Goal: Task Accomplishment & Management: Use online tool/utility

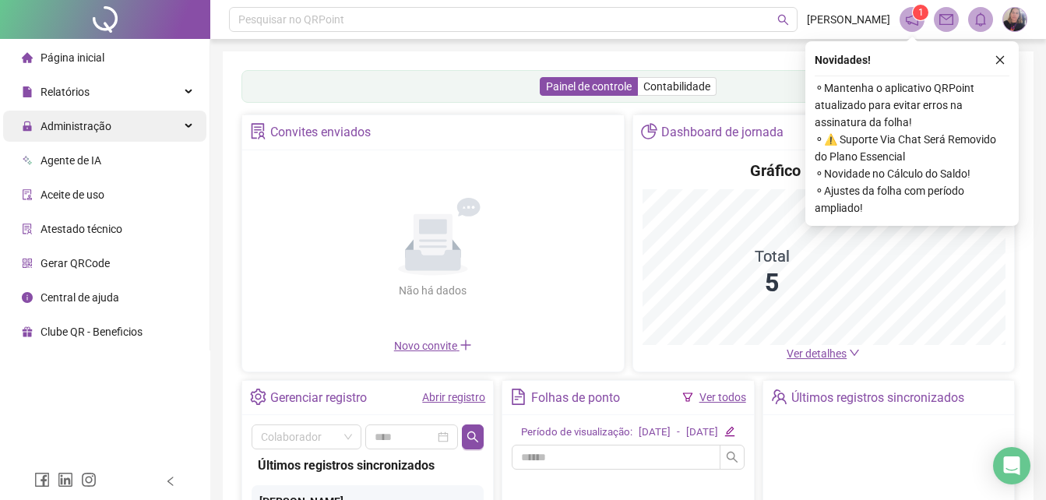
drag, startPoint x: 188, startPoint y: 126, endPoint x: 173, endPoint y: 129, distance: 15.0
click at [187, 126] on icon at bounding box center [190, 126] width 8 height 0
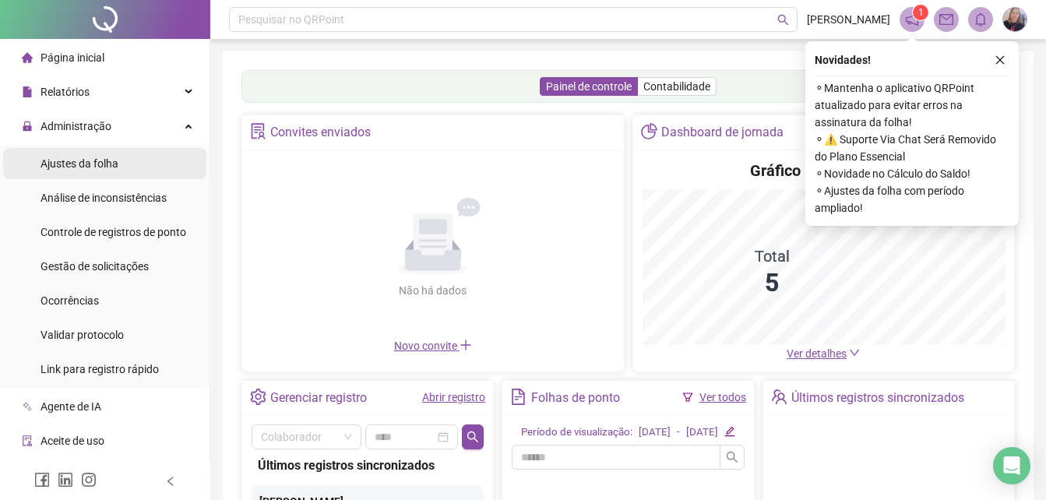
click at [103, 162] on span "Ajustes da folha" at bounding box center [80, 163] width 78 height 12
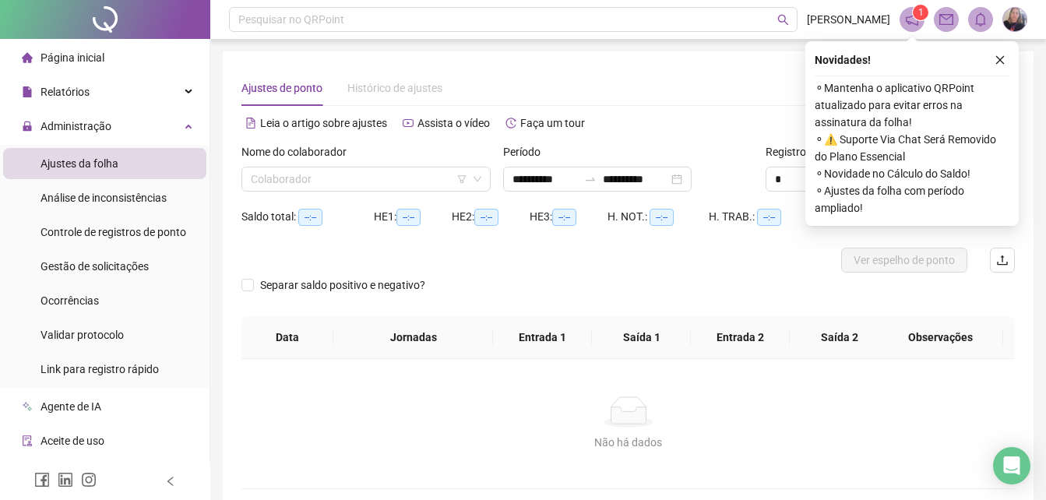
type input "**********"
drag, startPoint x: 1008, startPoint y: 62, endPoint x: 904, endPoint y: 46, distance: 105.5
click at [1006, 62] on button "button" at bounding box center [1000, 60] width 19 height 19
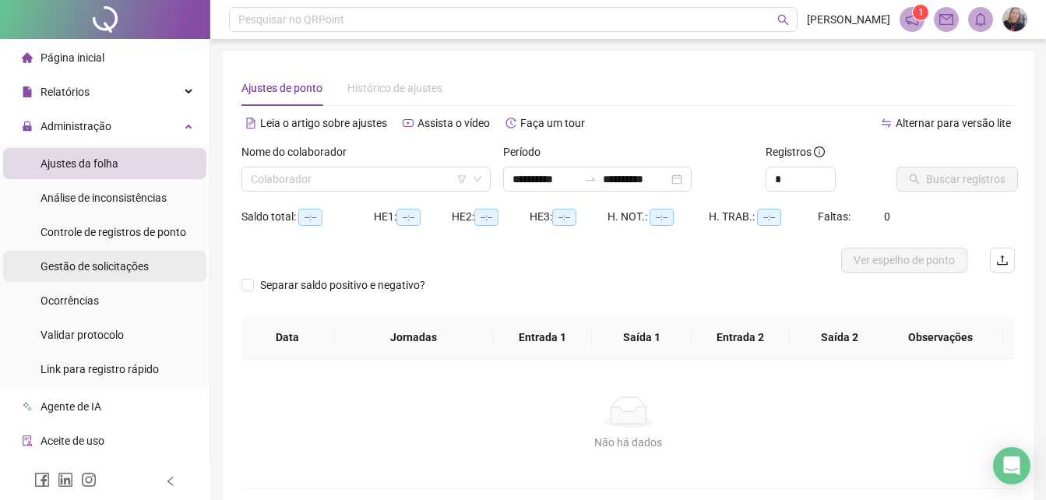
click at [94, 269] on span "Gestão de solicitações" at bounding box center [95, 266] width 108 height 12
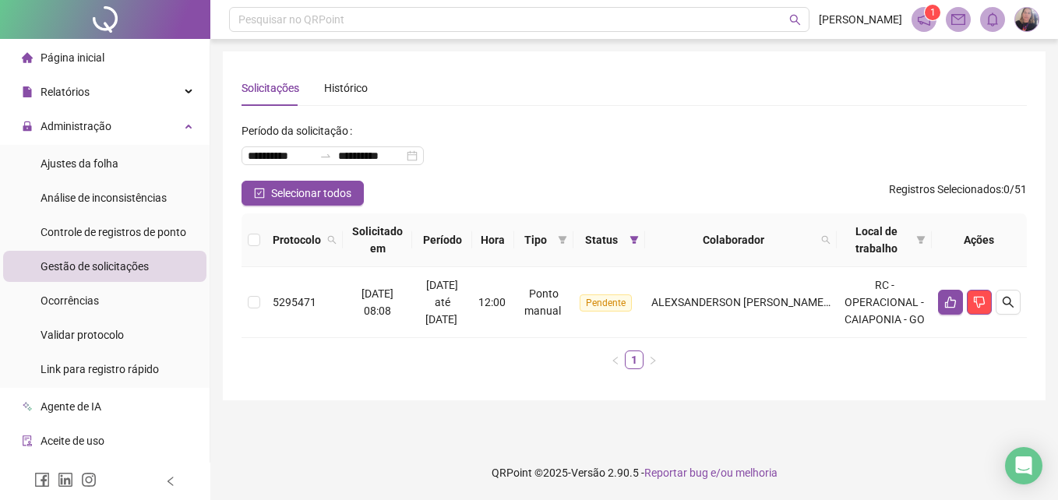
click at [91, 269] on span "Gestão de solicitações" at bounding box center [95, 266] width 108 height 12
drag, startPoint x: 111, startPoint y: 266, endPoint x: 98, endPoint y: 192, distance: 75.0
click at [109, 264] on span "Gestão de solicitações" at bounding box center [95, 266] width 108 height 12
click at [101, 165] on span "Ajustes da folha" at bounding box center [80, 163] width 78 height 12
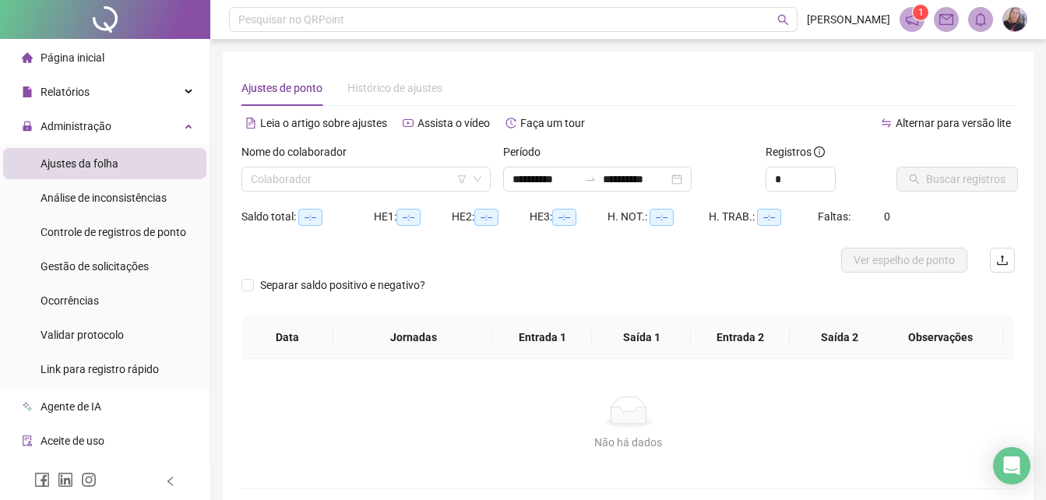
type input "**********"
click at [410, 177] on input "search" at bounding box center [359, 178] width 217 height 23
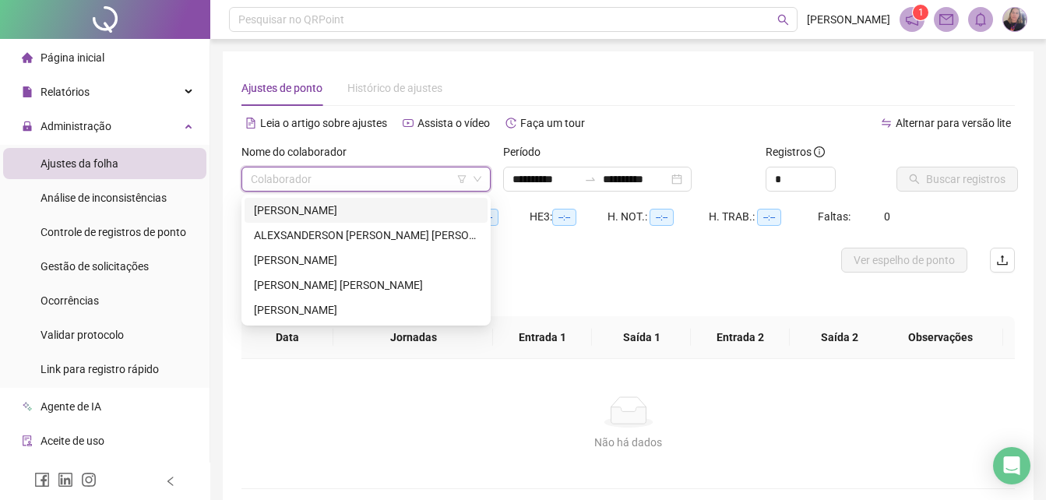
click at [312, 208] on div "[PERSON_NAME]" at bounding box center [366, 210] width 224 height 17
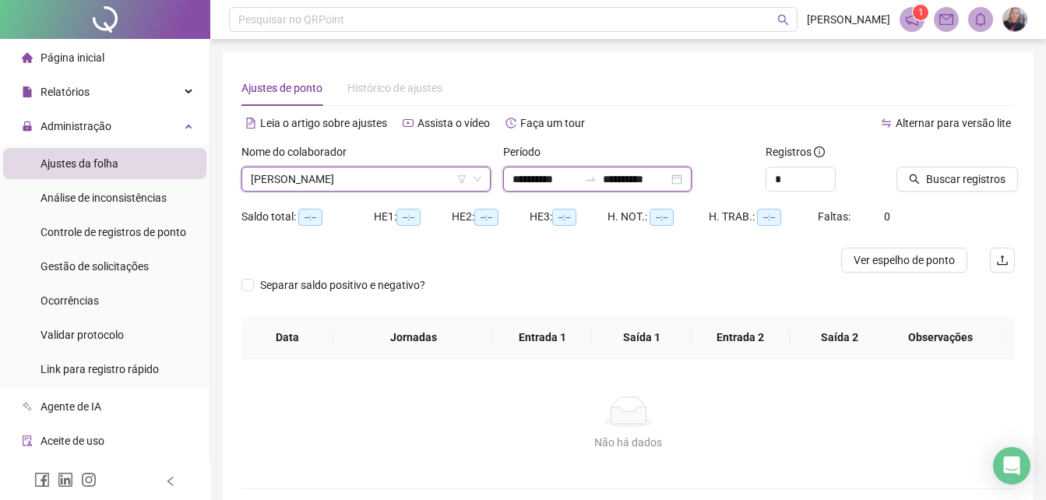
click at [557, 177] on input "**********" at bounding box center [545, 179] width 65 height 17
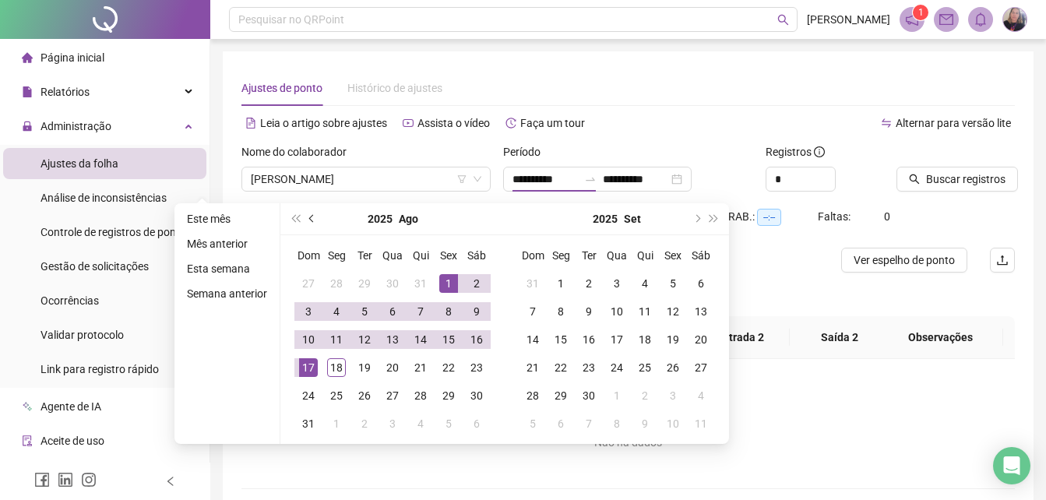
click at [306, 218] on button "prev-year" at bounding box center [312, 218] width 17 height 31
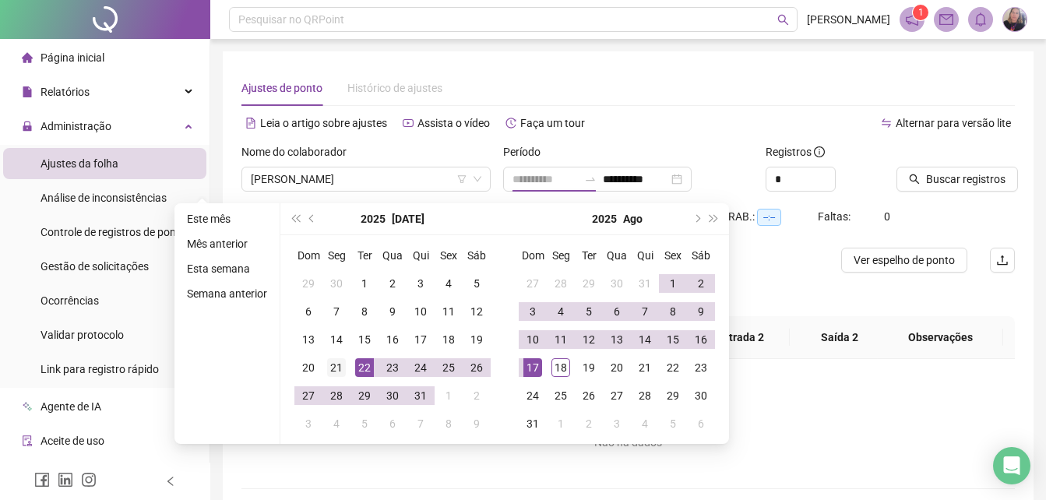
type input "**********"
click at [330, 367] on div "21" at bounding box center [336, 367] width 19 height 19
type input "**********"
click at [563, 376] on div "18" at bounding box center [560, 367] width 19 height 19
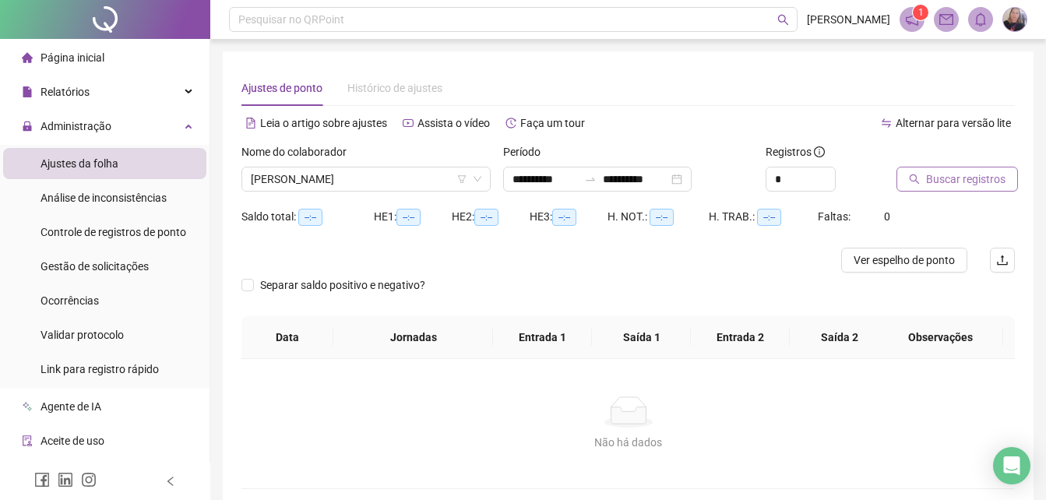
click at [954, 179] on span "Buscar registros" at bounding box center [965, 179] width 79 height 17
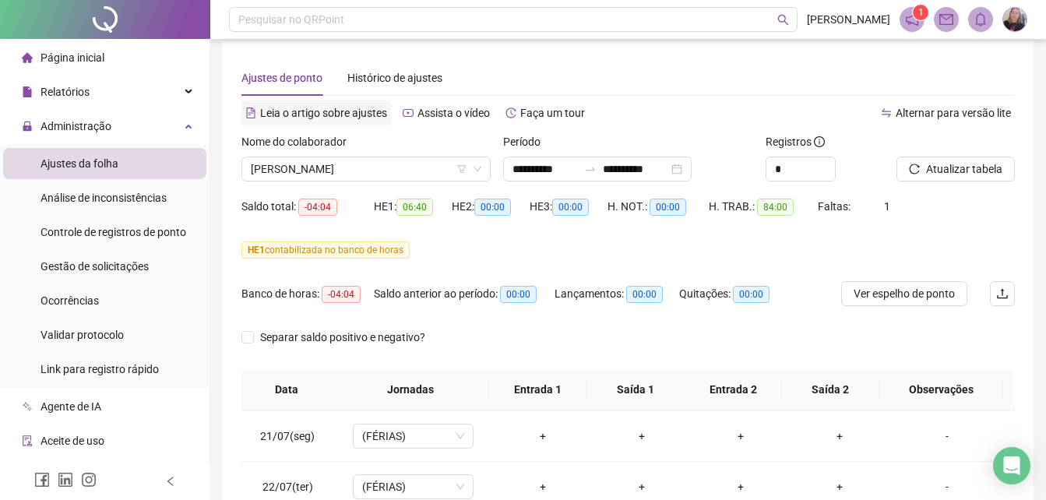
scroll to position [3, 0]
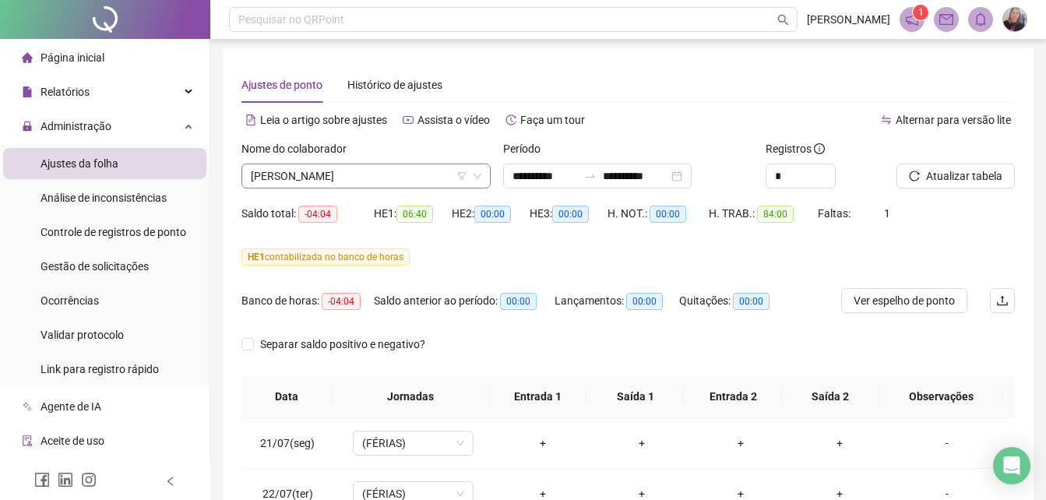
click at [321, 176] on span "[PERSON_NAME]" at bounding box center [366, 175] width 231 height 23
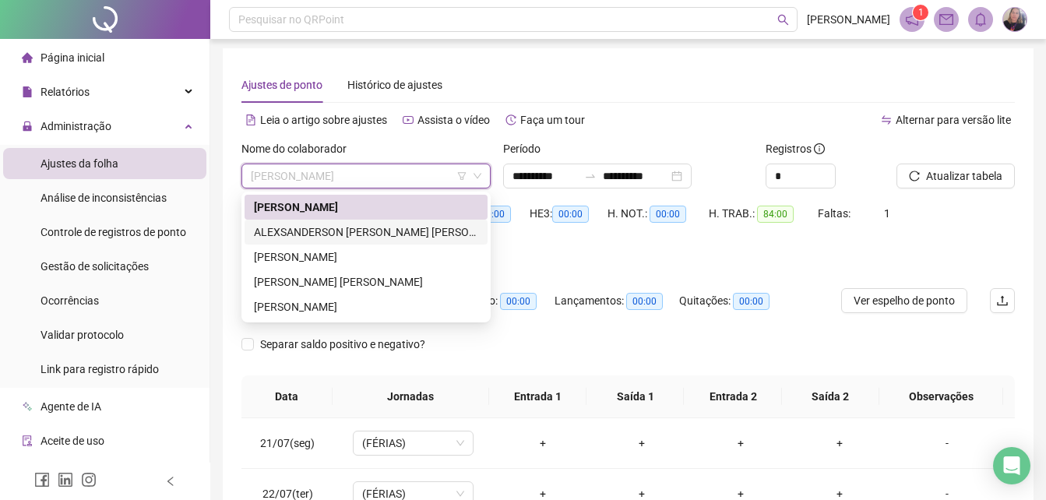
drag, startPoint x: 291, startPoint y: 227, endPoint x: 426, endPoint y: 220, distance: 135.7
click at [294, 227] on div "ALEXSANDERSON [PERSON_NAME] [PERSON_NAME]" at bounding box center [366, 232] width 224 height 17
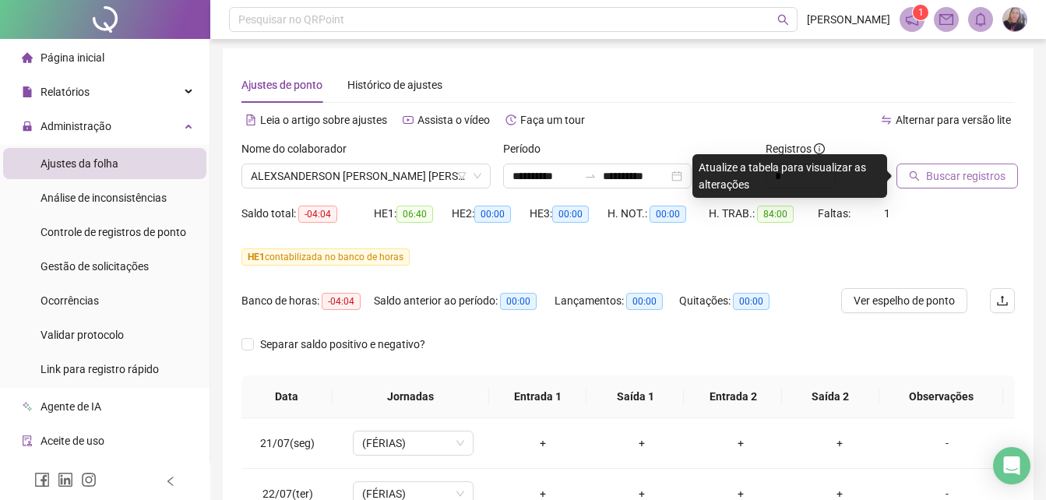
drag, startPoint x: 942, startPoint y: 171, endPoint x: 935, endPoint y: 183, distance: 13.9
click at [942, 171] on span "Buscar registros" at bounding box center [965, 175] width 79 height 17
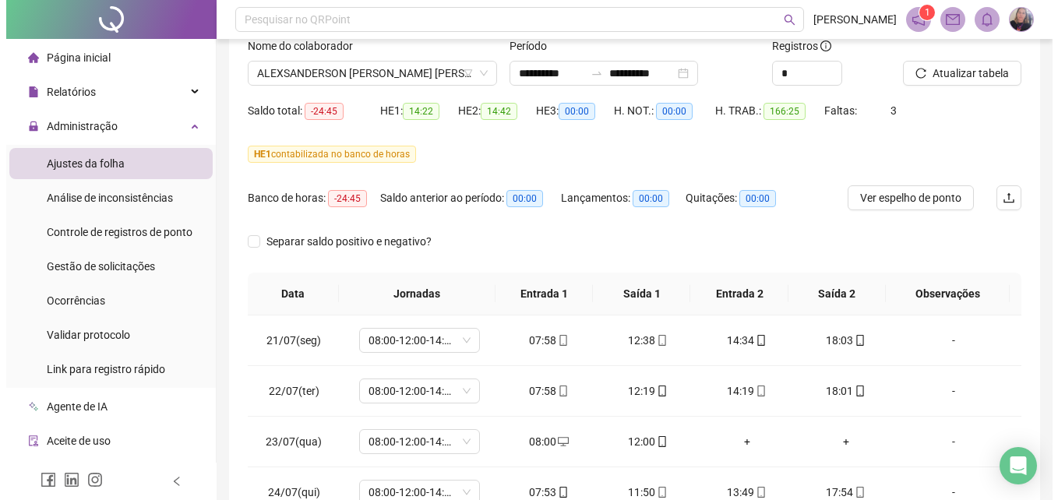
scroll to position [28, 0]
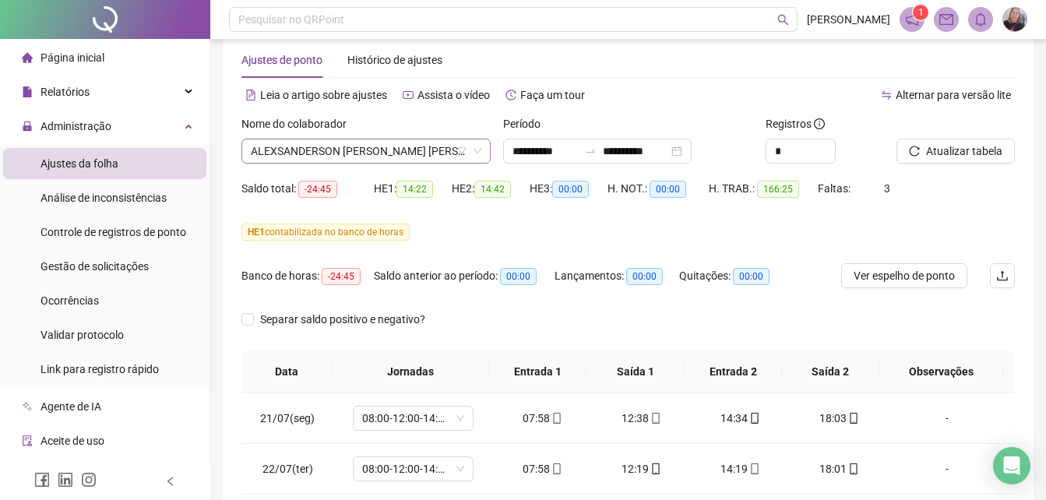
click at [311, 146] on span "ALEXSANDERSON [PERSON_NAME] [PERSON_NAME]" at bounding box center [366, 150] width 231 height 23
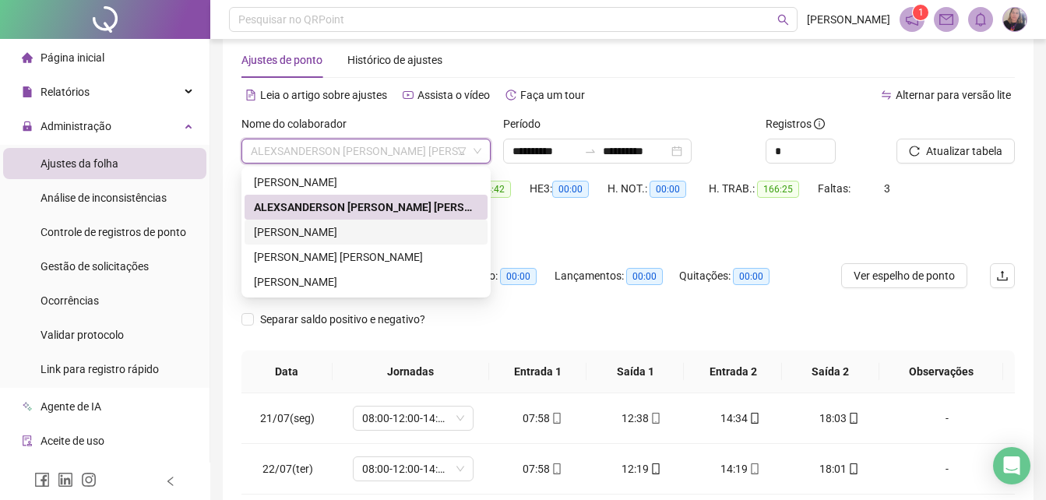
drag, startPoint x: 291, startPoint y: 233, endPoint x: 548, endPoint y: 214, distance: 258.5
click at [291, 234] on div "[PERSON_NAME]" at bounding box center [366, 232] width 224 height 17
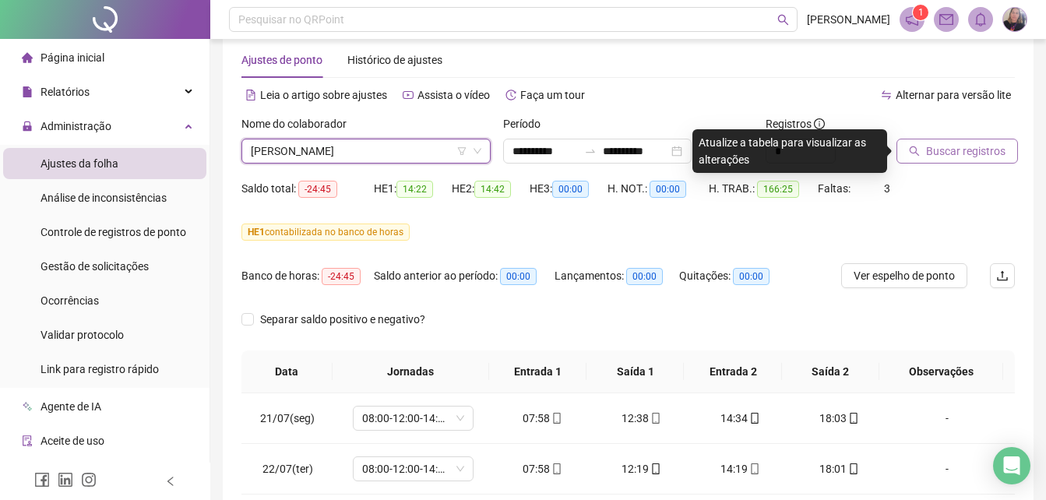
click at [950, 156] on span "Buscar registros" at bounding box center [965, 151] width 79 height 17
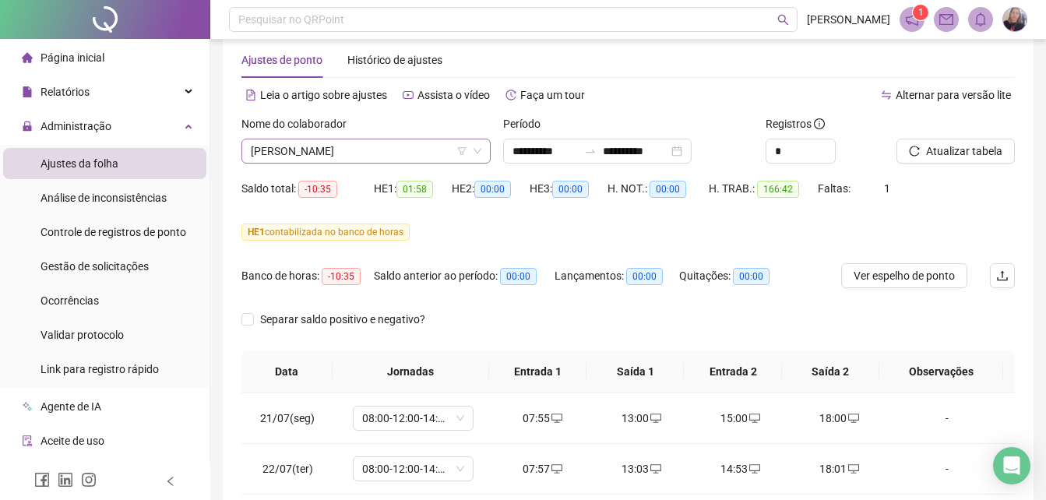
click at [336, 160] on span "[PERSON_NAME]" at bounding box center [366, 150] width 231 height 23
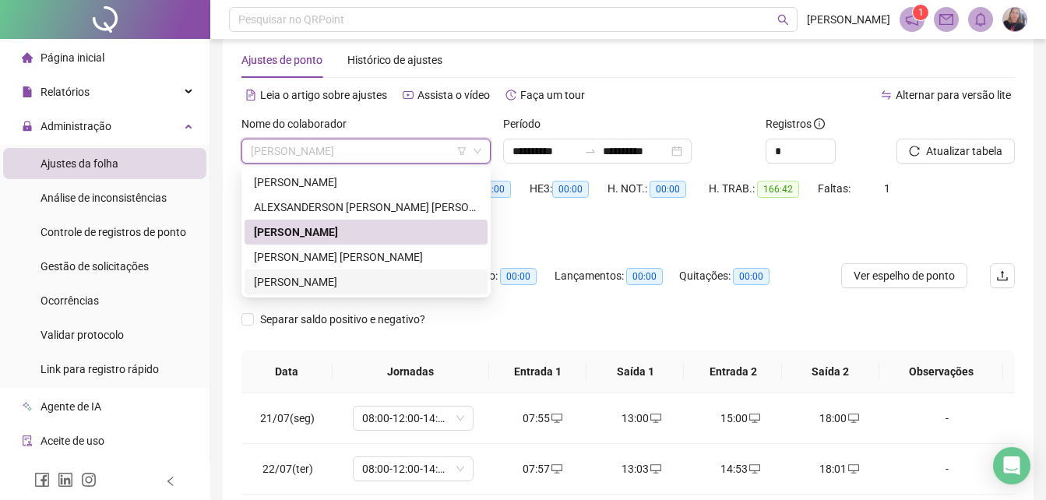
drag, startPoint x: 312, startPoint y: 280, endPoint x: 556, endPoint y: 313, distance: 246.1
click at [312, 280] on div "[PERSON_NAME]" at bounding box center [366, 281] width 224 height 17
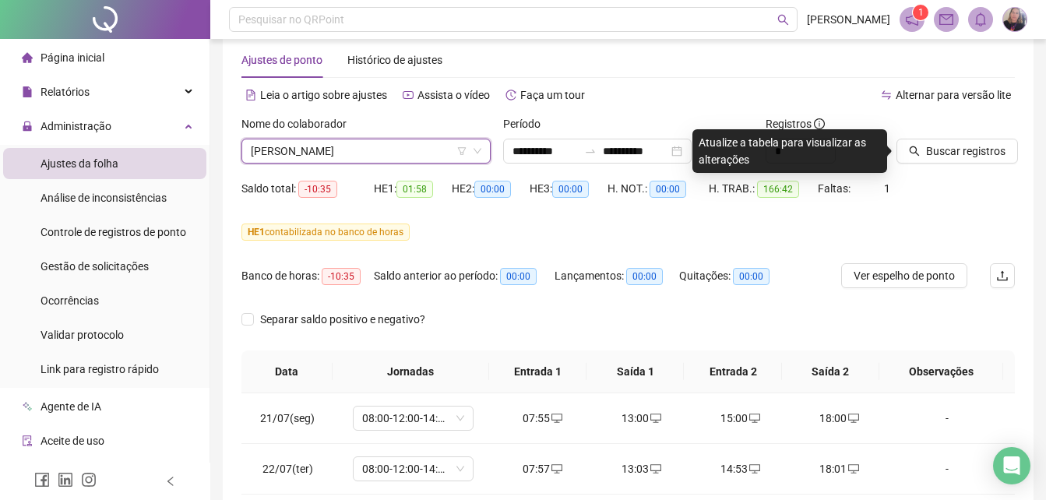
drag, startPoint x: 354, startPoint y: 146, endPoint x: 350, endPoint y: 157, distance: 11.9
click at [352, 155] on span "[PERSON_NAME]" at bounding box center [366, 150] width 231 height 23
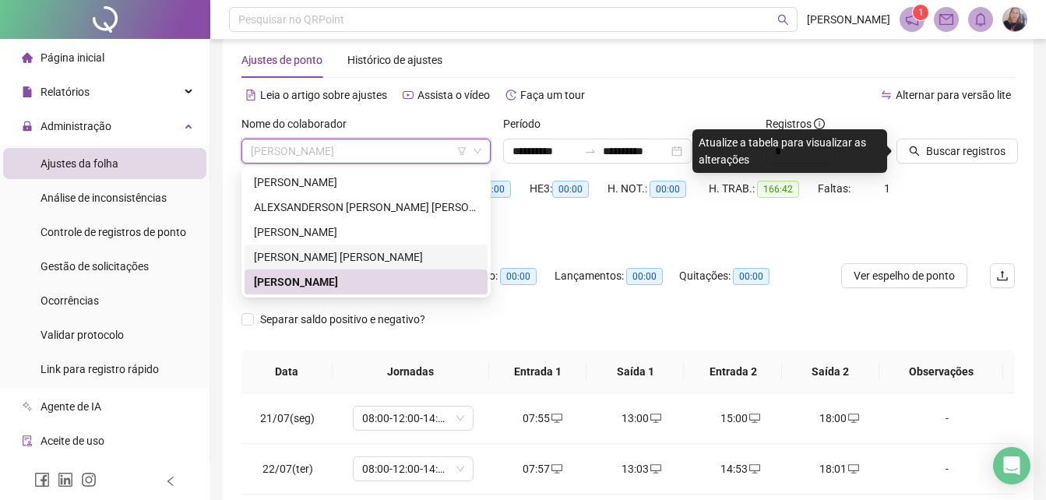
click at [292, 255] on div "[PERSON_NAME] [PERSON_NAME]" at bounding box center [366, 256] width 224 height 17
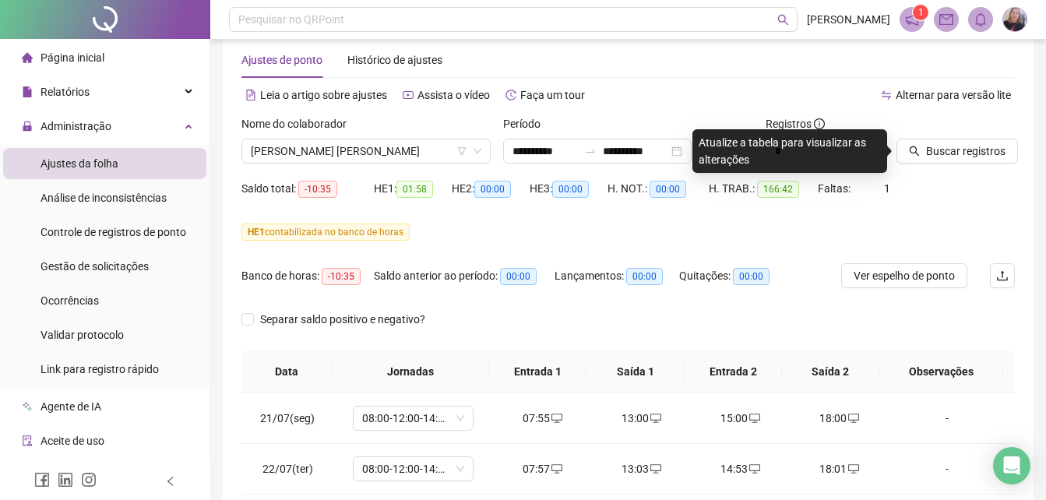
drag, startPoint x: 974, startPoint y: 146, endPoint x: 830, endPoint y: 229, distance: 166.1
click at [974, 147] on span "Buscar registros" at bounding box center [965, 151] width 79 height 17
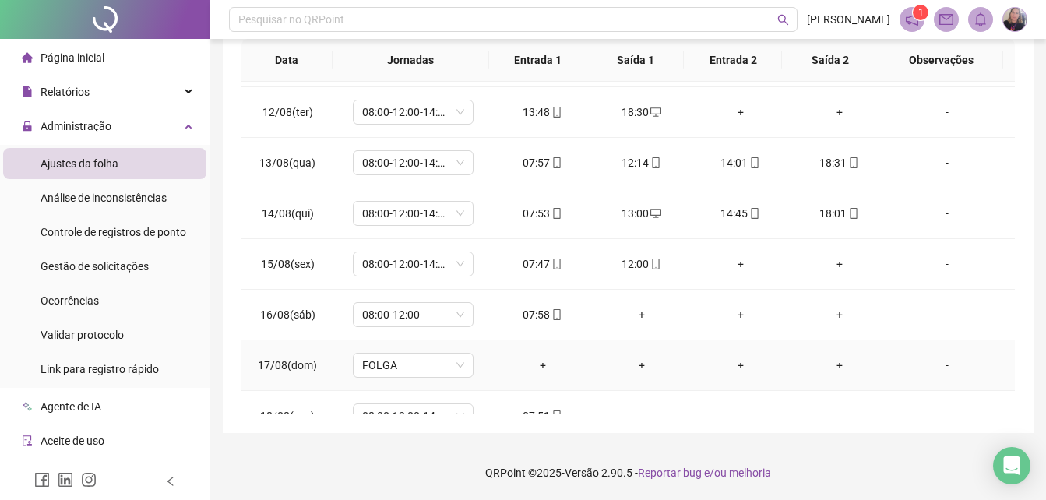
scroll to position [1136, 0]
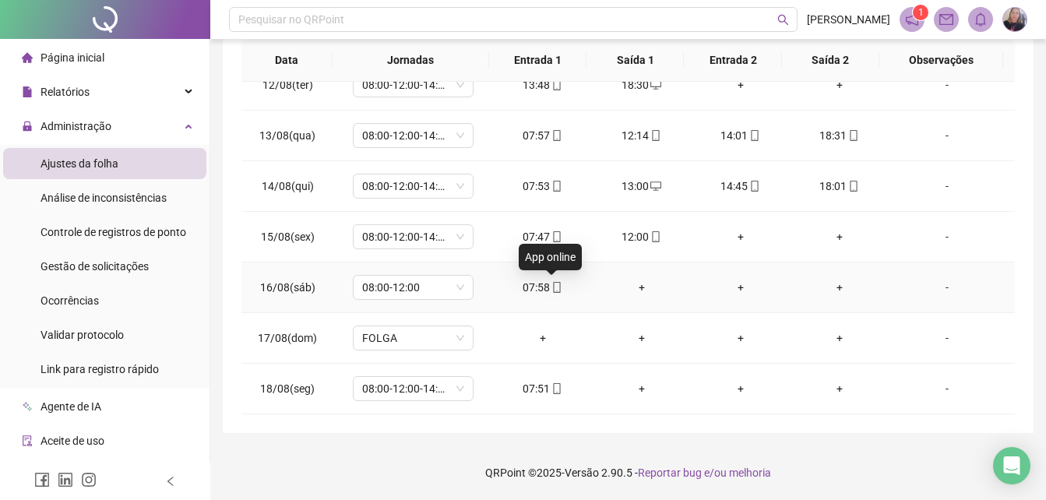
click at [552, 289] on icon "mobile" at bounding box center [556, 287] width 11 height 11
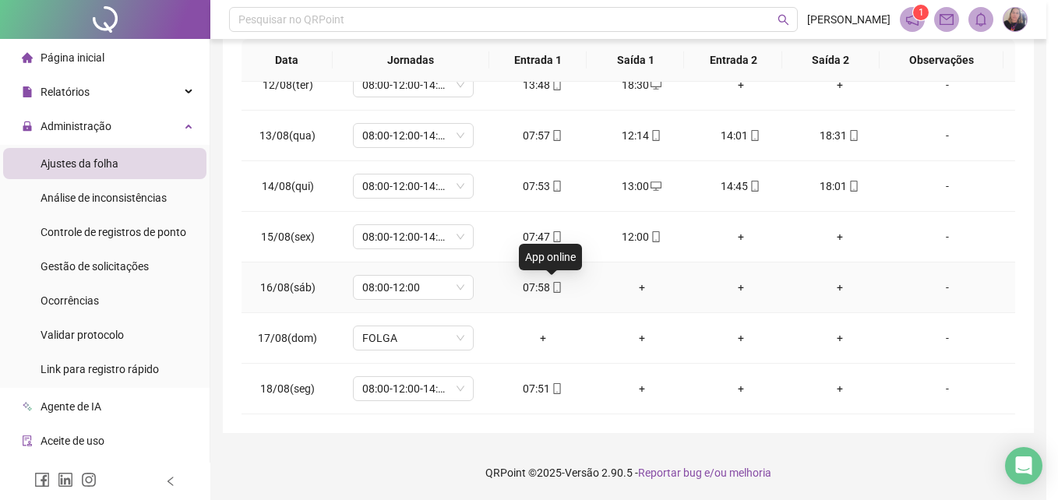
type input "**********"
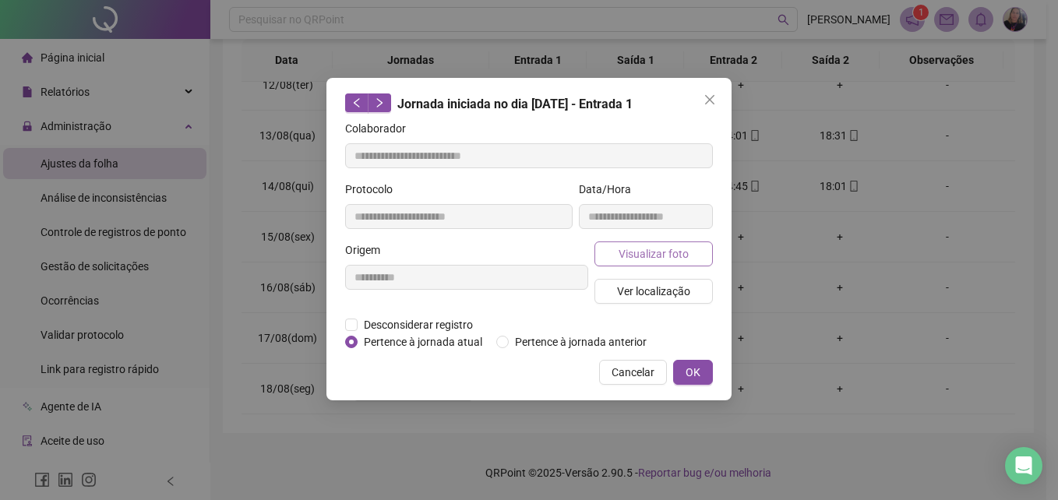
click at [662, 253] on span "Visualizar foto" at bounding box center [653, 253] width 70 height 17
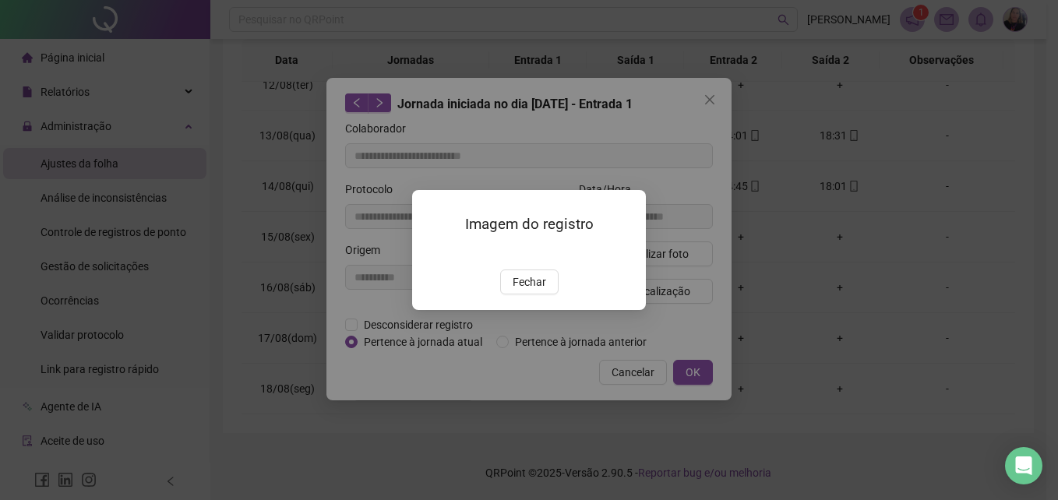
drag, startPoint x: 534, startPoint y: 369, endPoint x: 558, endPoint y: 372, distance: 25.1
click at [544, 291] on span "Fechar" at bounding box center [529, 281] width 33 height 17
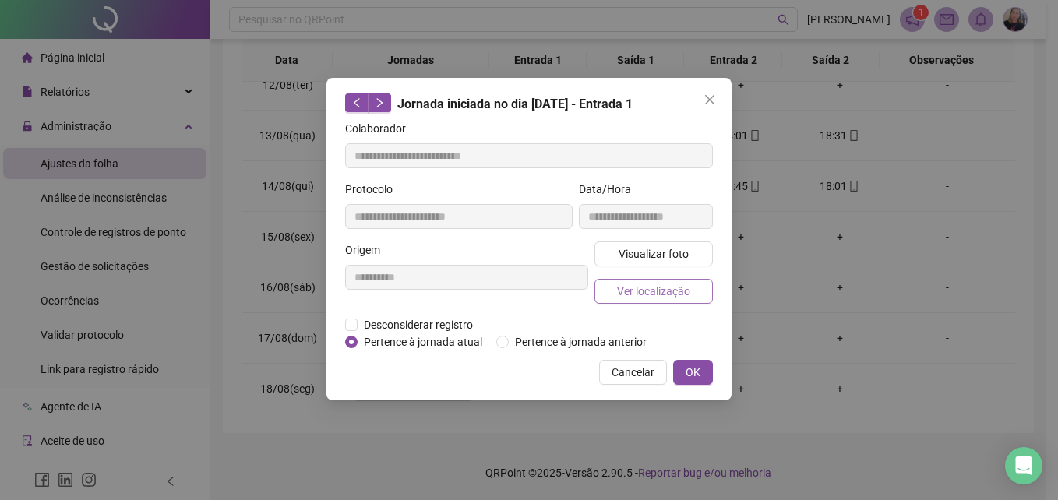
click at [660, 294] on span "Ver localização" at bounding box center [653, 291] width 73 height 17
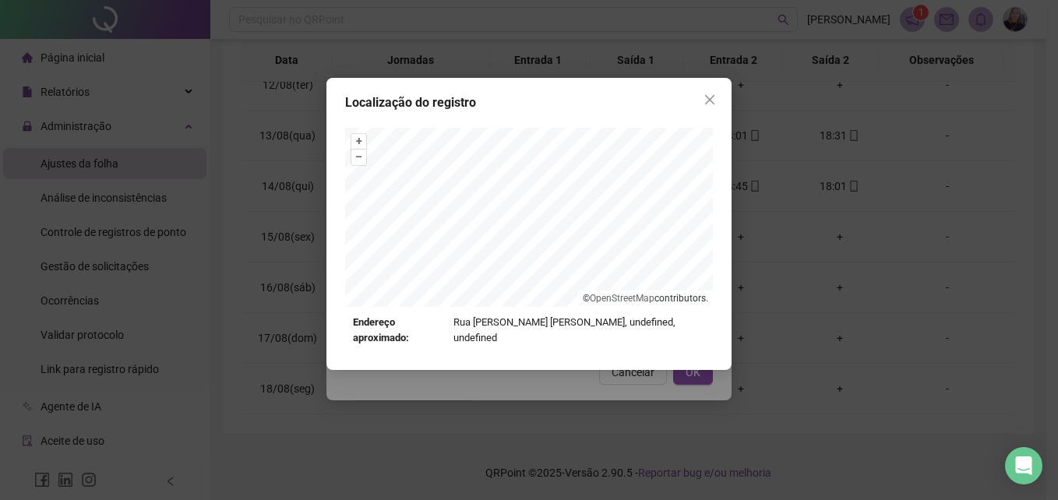
drag, startPoint x: 713, startPoint y: 102, endPoint x: 601, endPoint y: 490, distance: 404.0
click at [713, 102] on icon "close" at bounding box center [709, 99] width 12 height 12
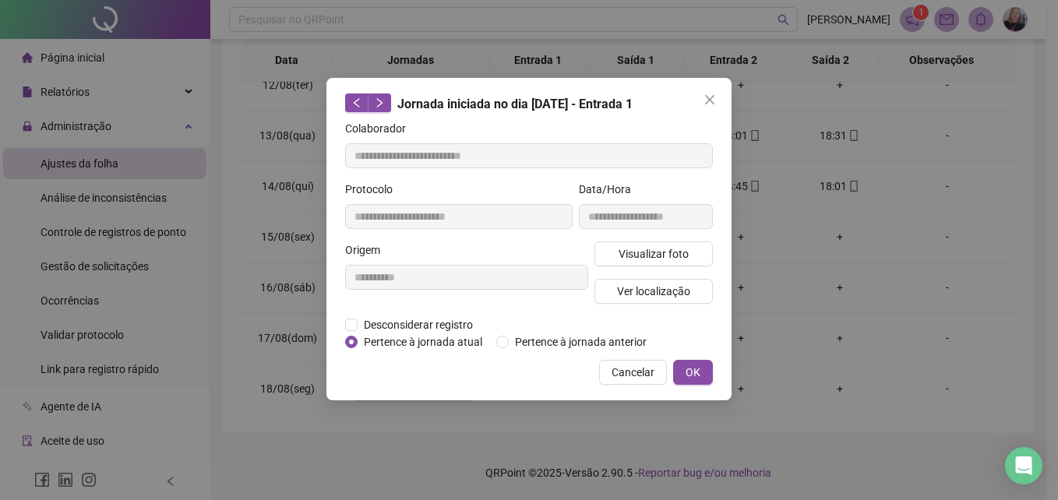
drag, startPoint x: 712, startPoint y: 98, endPoint x: 700, endPoint y: 160, distance: 62.6
click at [710, 99] on icon "close" at bounding box center [709, 99] width 9 height 9
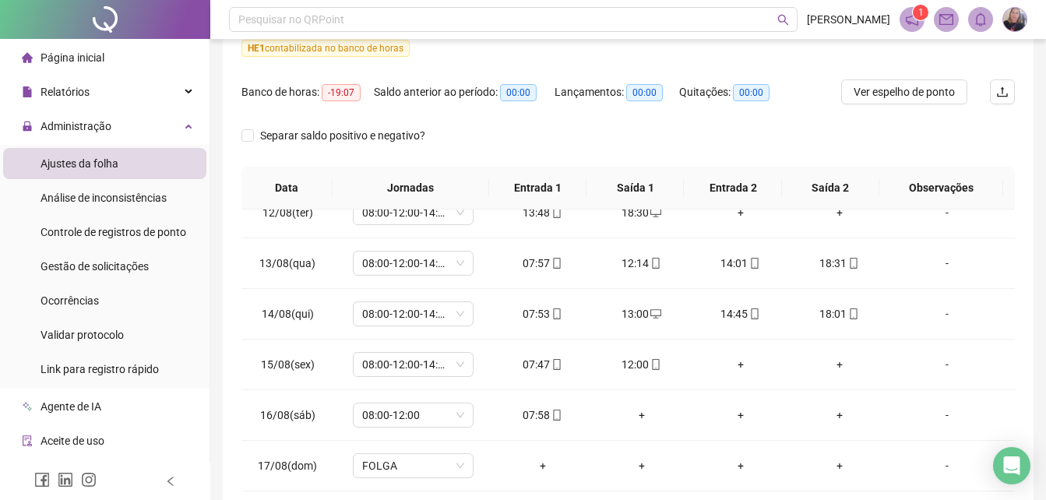
scroll to position [184, 0]
